Goal: Transaction & Acquisition: Purchase product/service

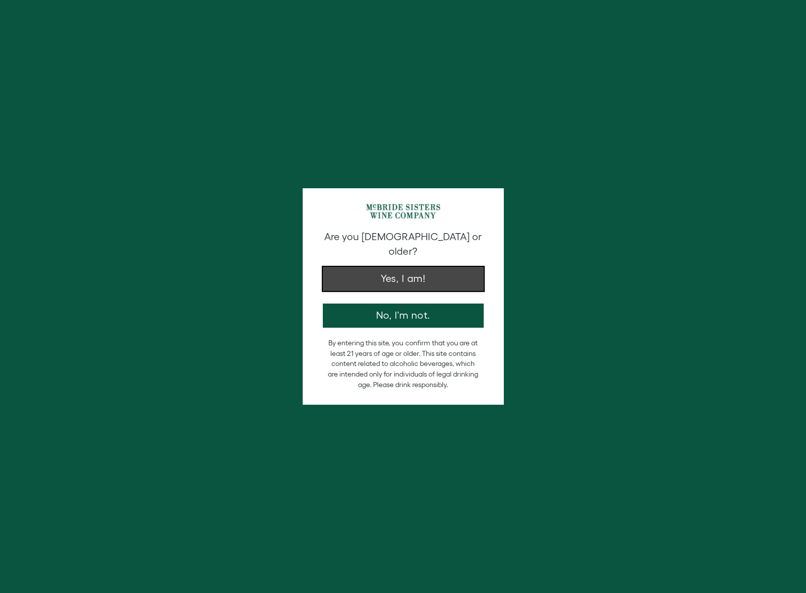
click at [400, 267] on button "Yes, I am!" at bounding box center [403, 279] width 161 height 24
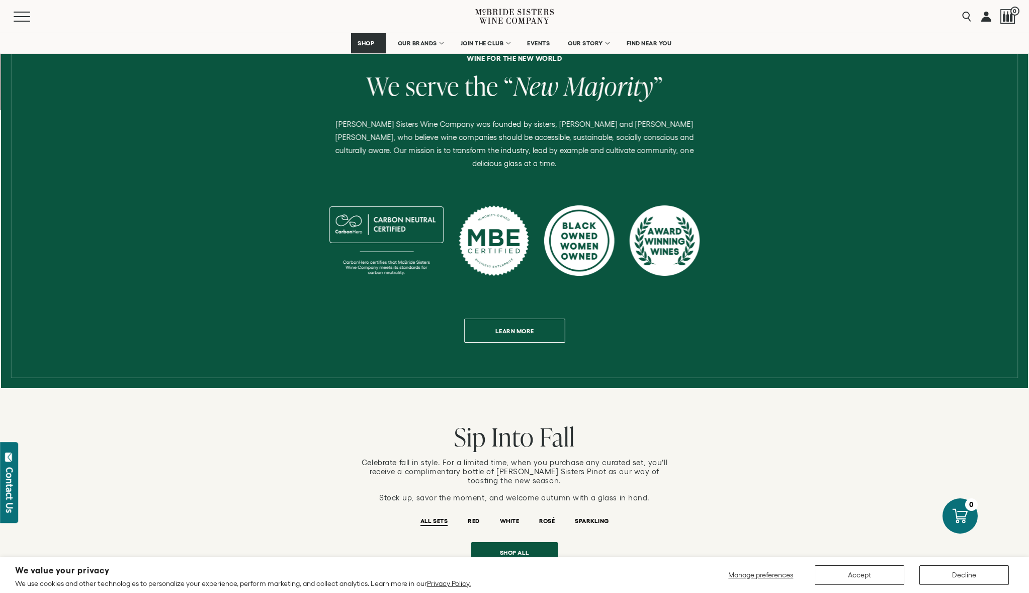
scroll to position [408, 0]
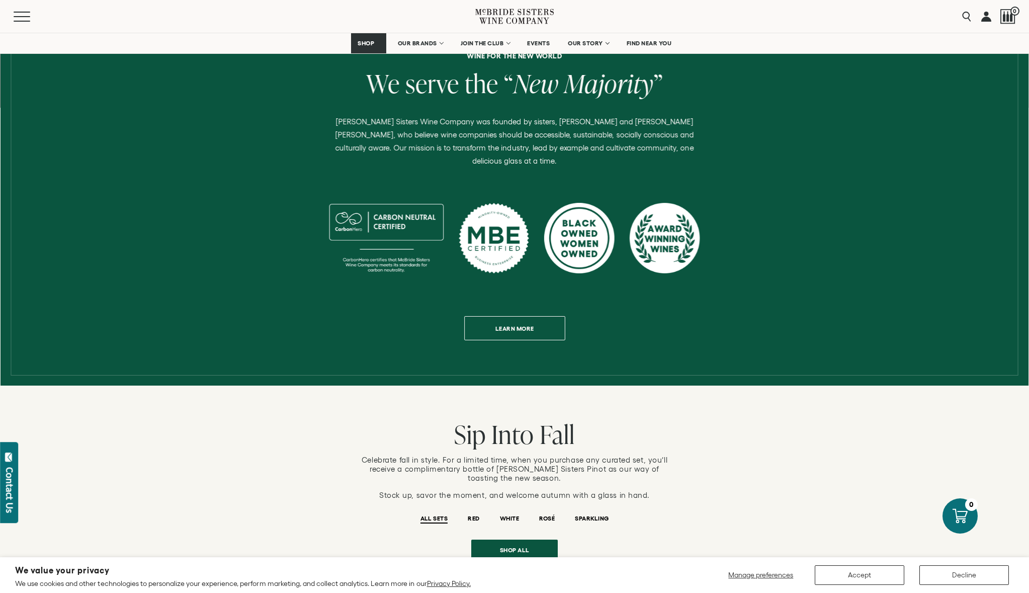
click at [604, 101] on span "Majority" at bounding box center [609, 83] width 90 height 35
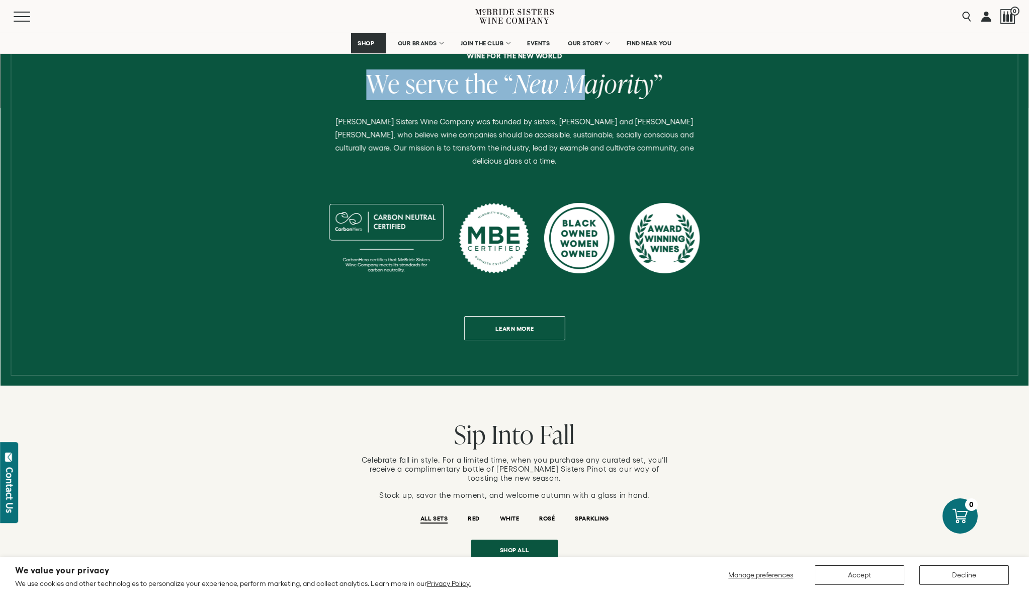
drag, startPoint x: 357, startPoint y: 215, endPoint x: 595, endPoint y: 202, distance: 238.8
click at [594, 100] on h2 "We serve the “ New Majority ”" at bounding box center [514, 84] width 789 height 31
drag, startPoint x: 660, startPoint y: 204, endPoint x: 337, endPoint y: 198, distance: 322.5
click at [339, 100] on h2 "We serve the “ New Majority ”" at bounding box center [514, 84] width 789 height 31
drag, startPoint x: 364, startPoint y: 201, endPoint x: 601, endPoint y: 213, distance: 237.8
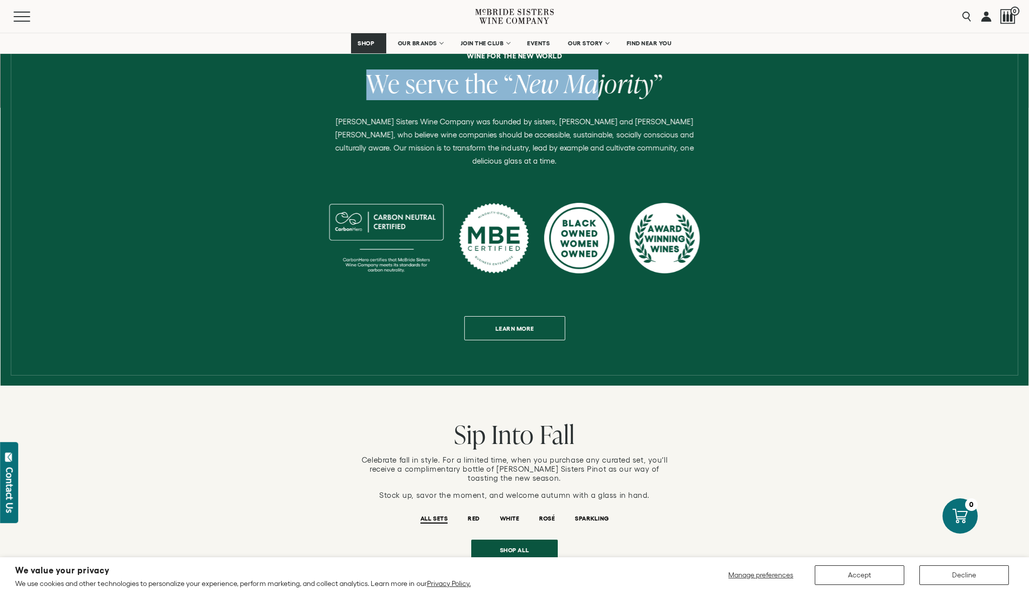
click at [601, 100] on h2 "We serve the “ New Majority ”" at bounding box center [514, 84] width 789 height 31
click at [601, 101] on span "Majority" at bounding box center [609, 83] width 90 height 35
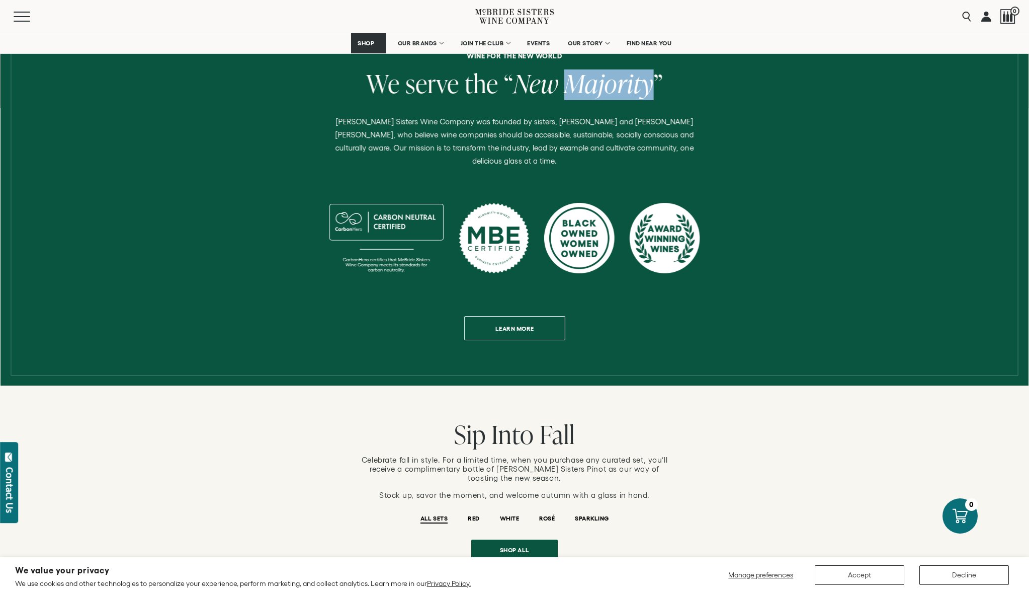
click at [601, 101] on span "Majority" at bounding box center [609, 83] width 90 height 35
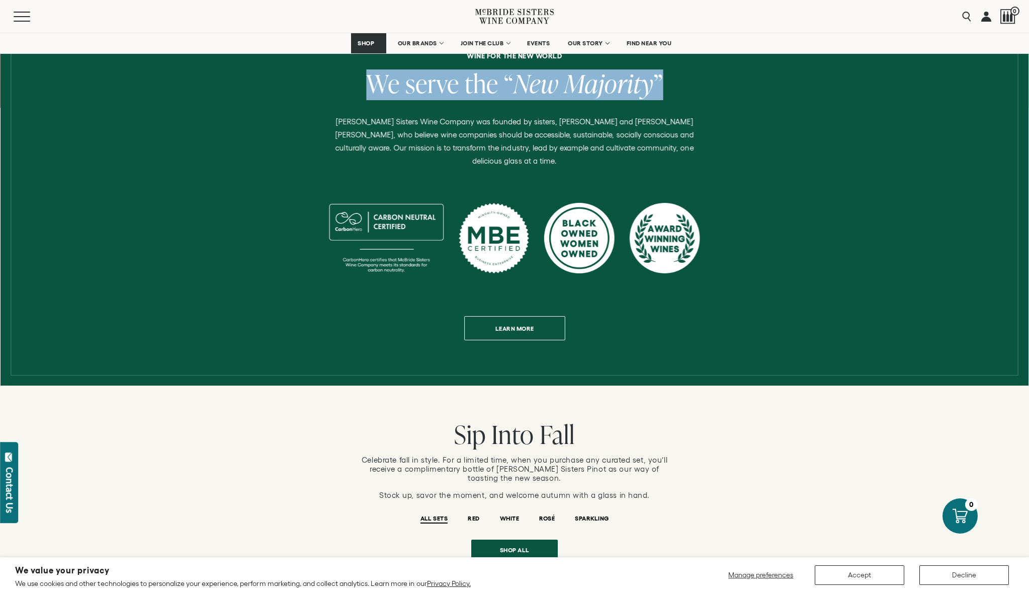
click at [601, 101] on span "Majority" at bounding box center [609, 83] width 90 height 35
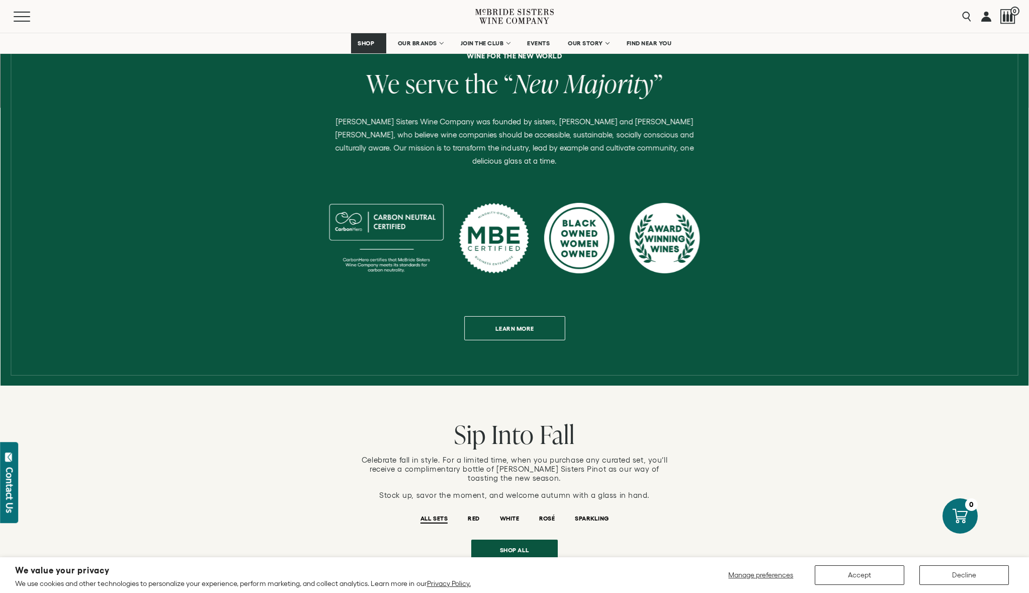
click at [605, 101] on span "Majority" at bounding box center [609, 83] width 90 height 35
drag, startPoint x: 541, startPoint y: 205, endPoint x: 627, endPoint y: 205, distance: 86.0
click at [630, 101] on em "New Majority" at bounding box center [584, 83] width 140 height 35
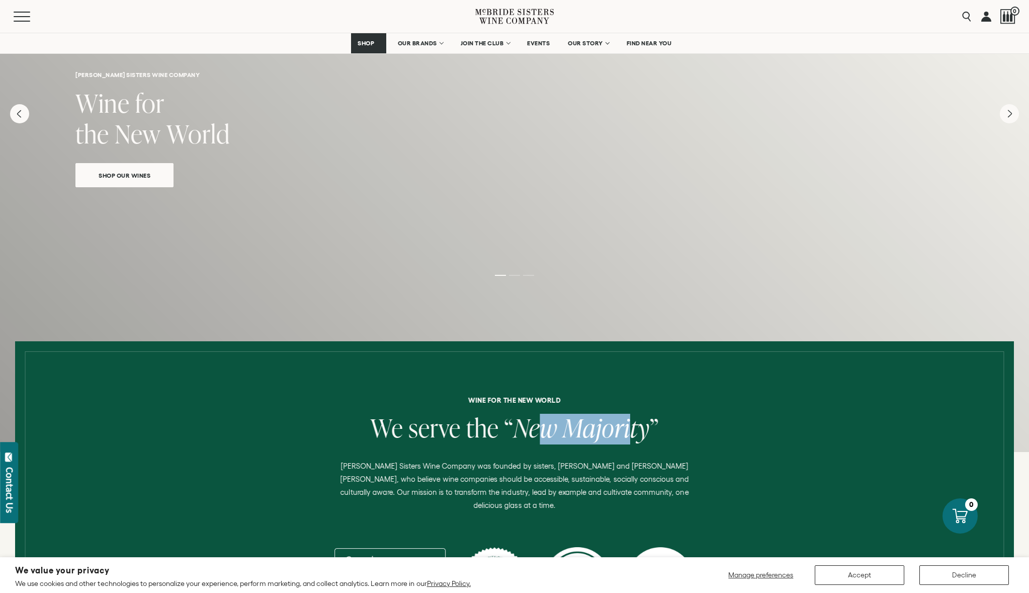
scroll to position [0, 0]
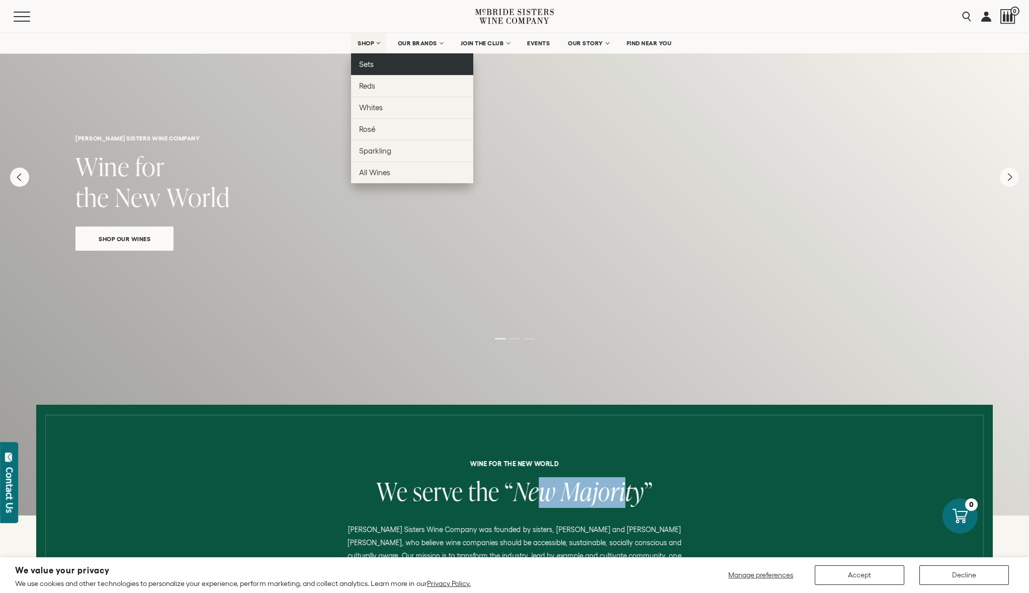
click at [359, 68] on span "Sets" at bounding box center [366, 64] width 15 height 9
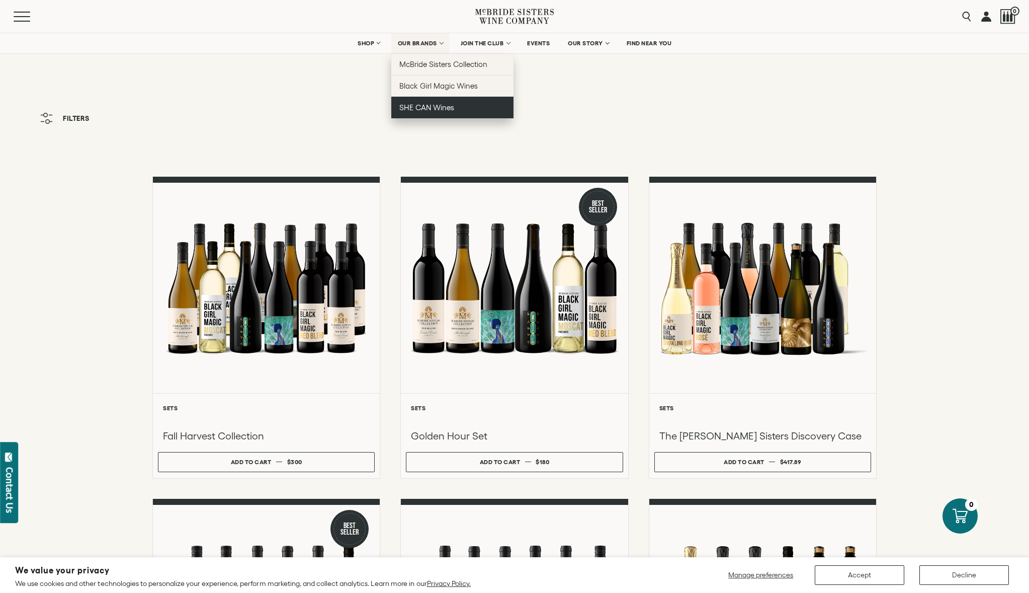
click at [421, 113] on link "SHE CAN Wines" at bounding box center [452, 108] width 122 height 22
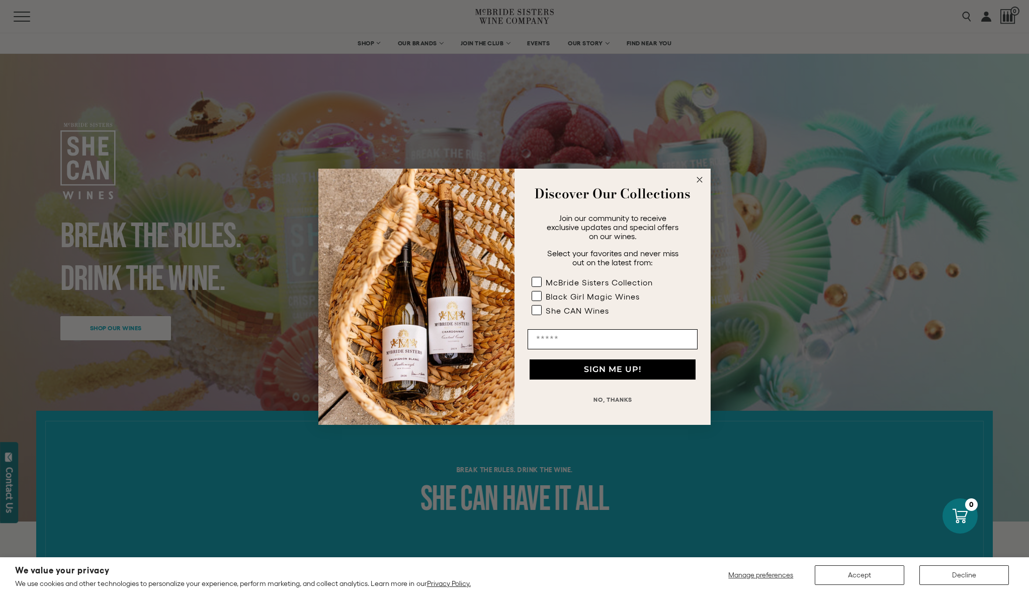
click at [704, 182] on circle "Close dialog" at bounding box center [700, 180] width 12 height 12
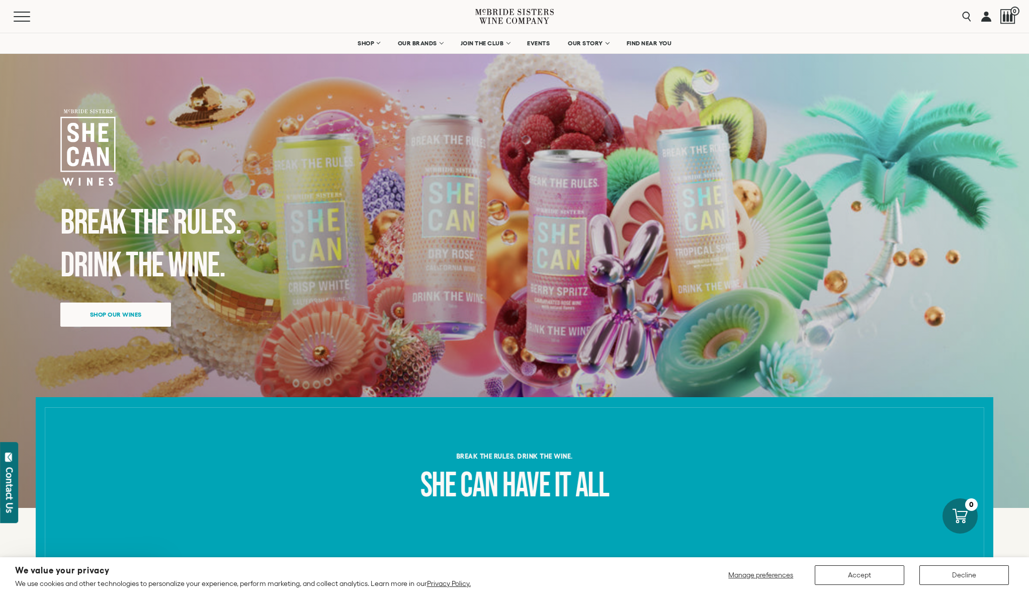
scroll to position [15, 0]
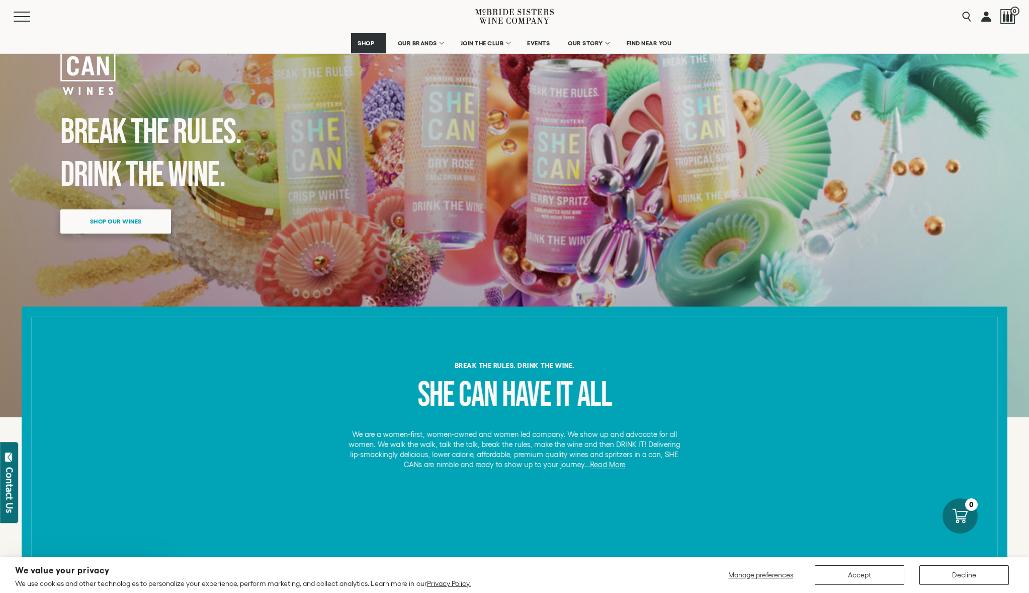
click at [149, 231] on span "Shop our wines" at bounding box center [115, 221] width 87 height 20
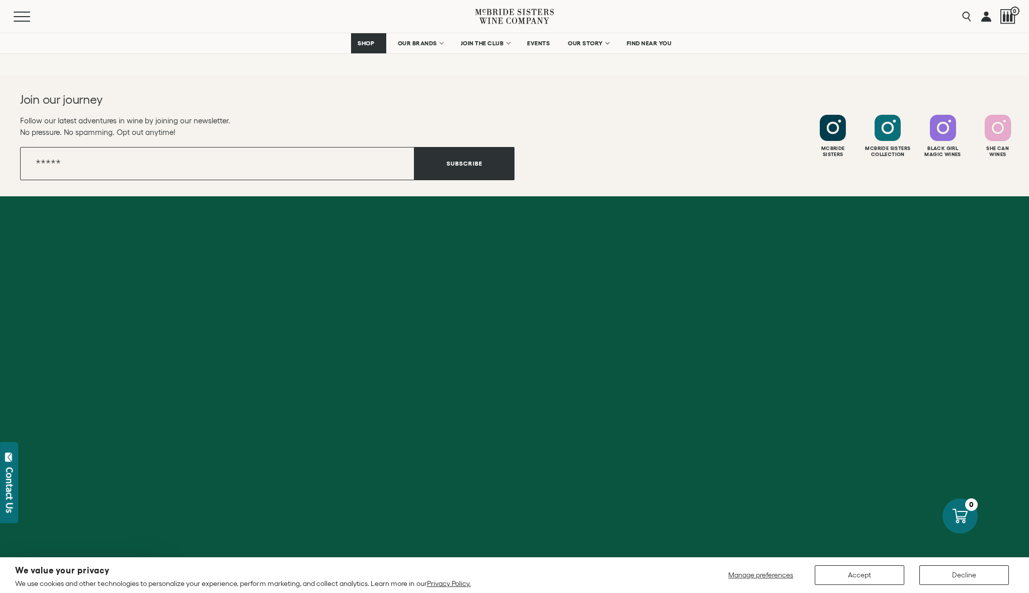
scroll to position [2125, 0]
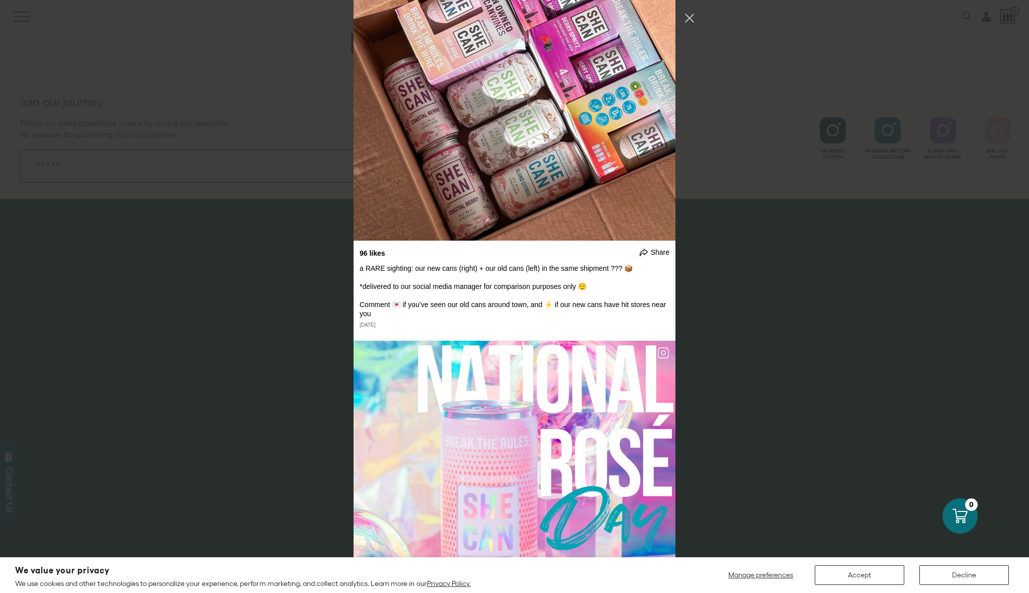
scroll to position [9690, 0]
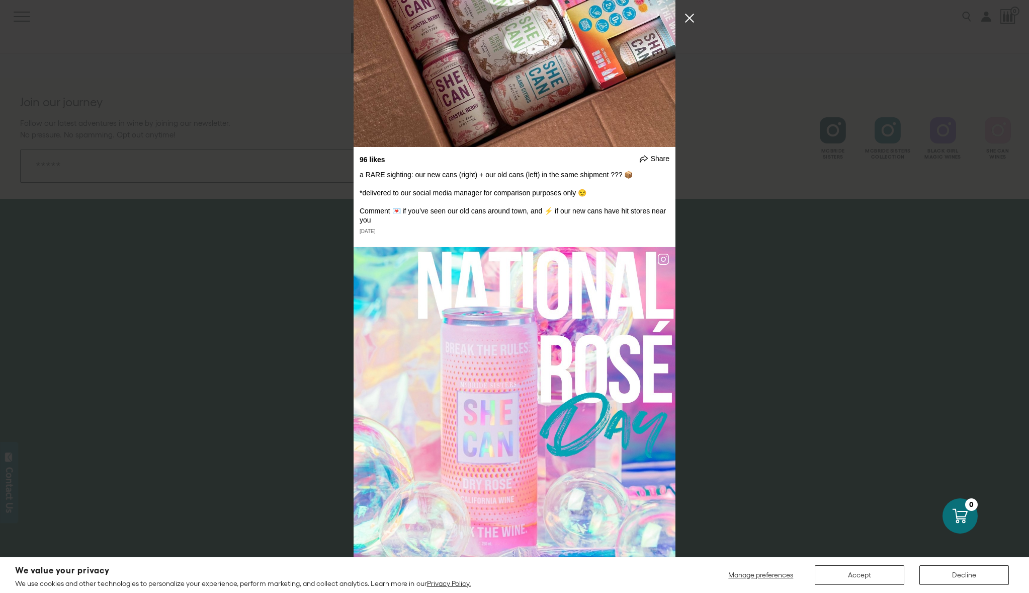
click at [693, 15] on button "Close Instagram Feed Popup" at bounding box center [690, 18] width 16 height 16
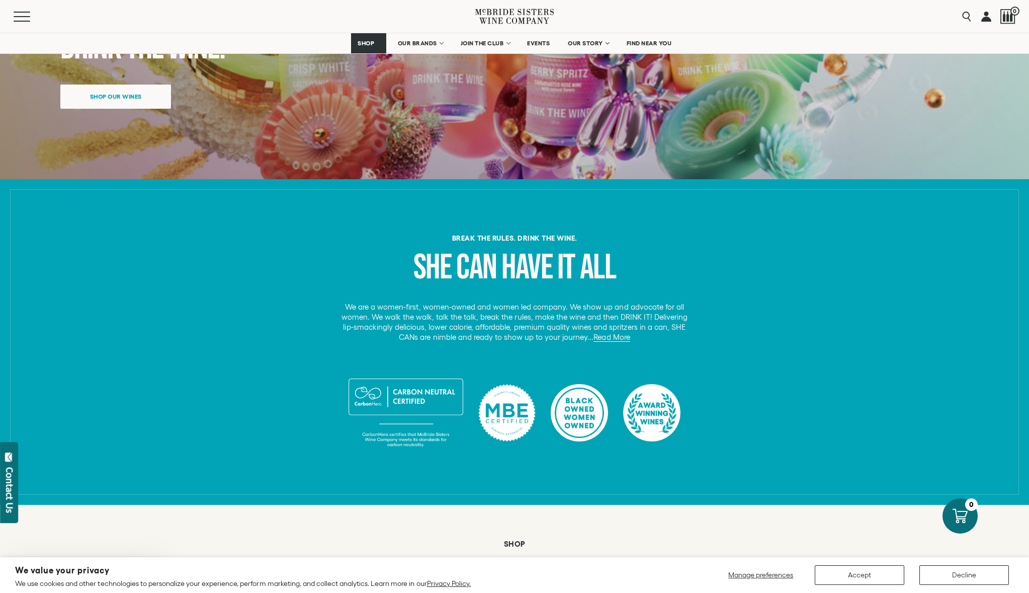
scroll to position [0, 0]
